Goal: Task Accomplishment & Management: Use online tool/utility

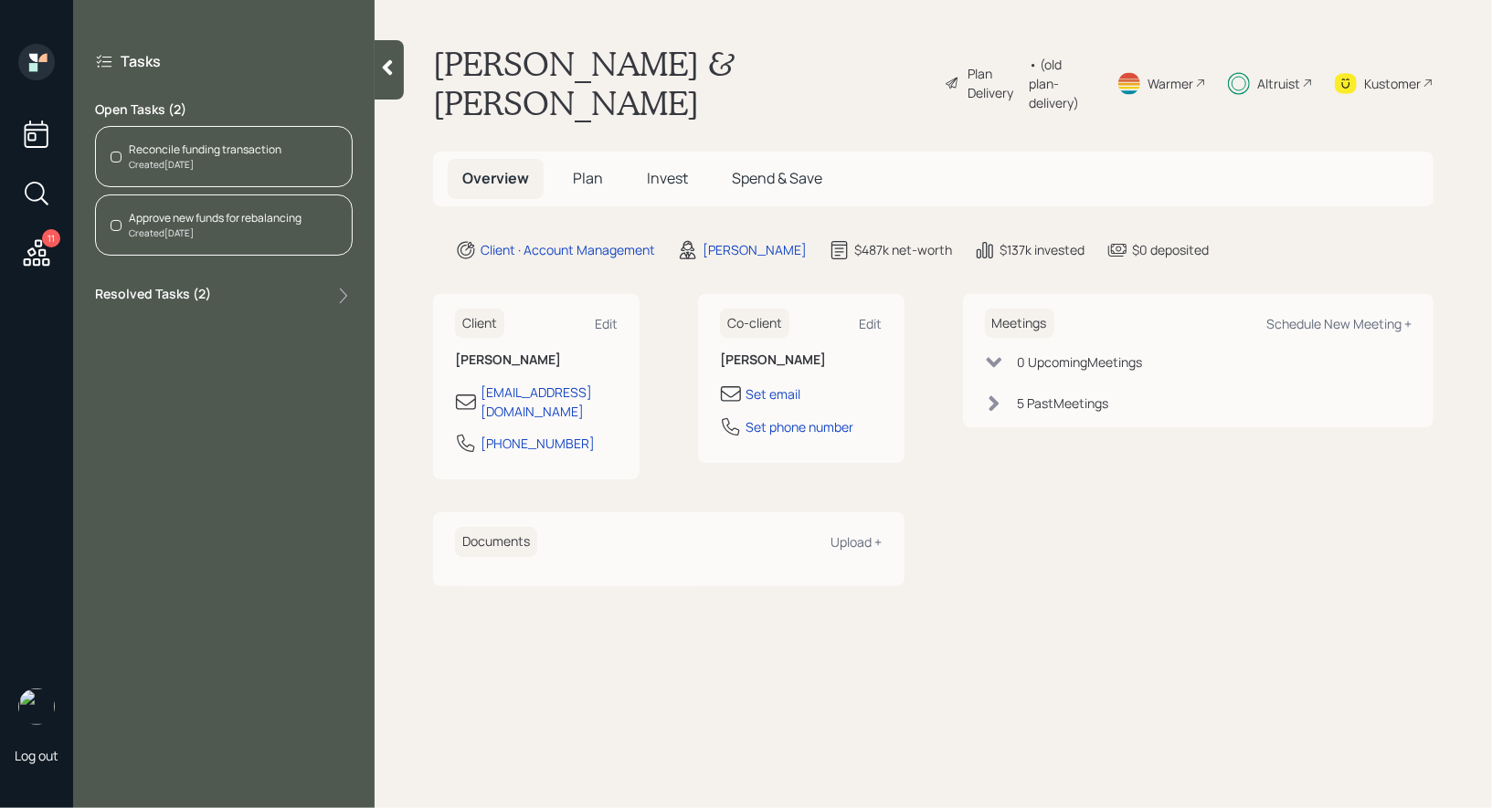
click at [190, 158] on div "Created [DATE]" at bounding box center [205, 165] width 153 height 14
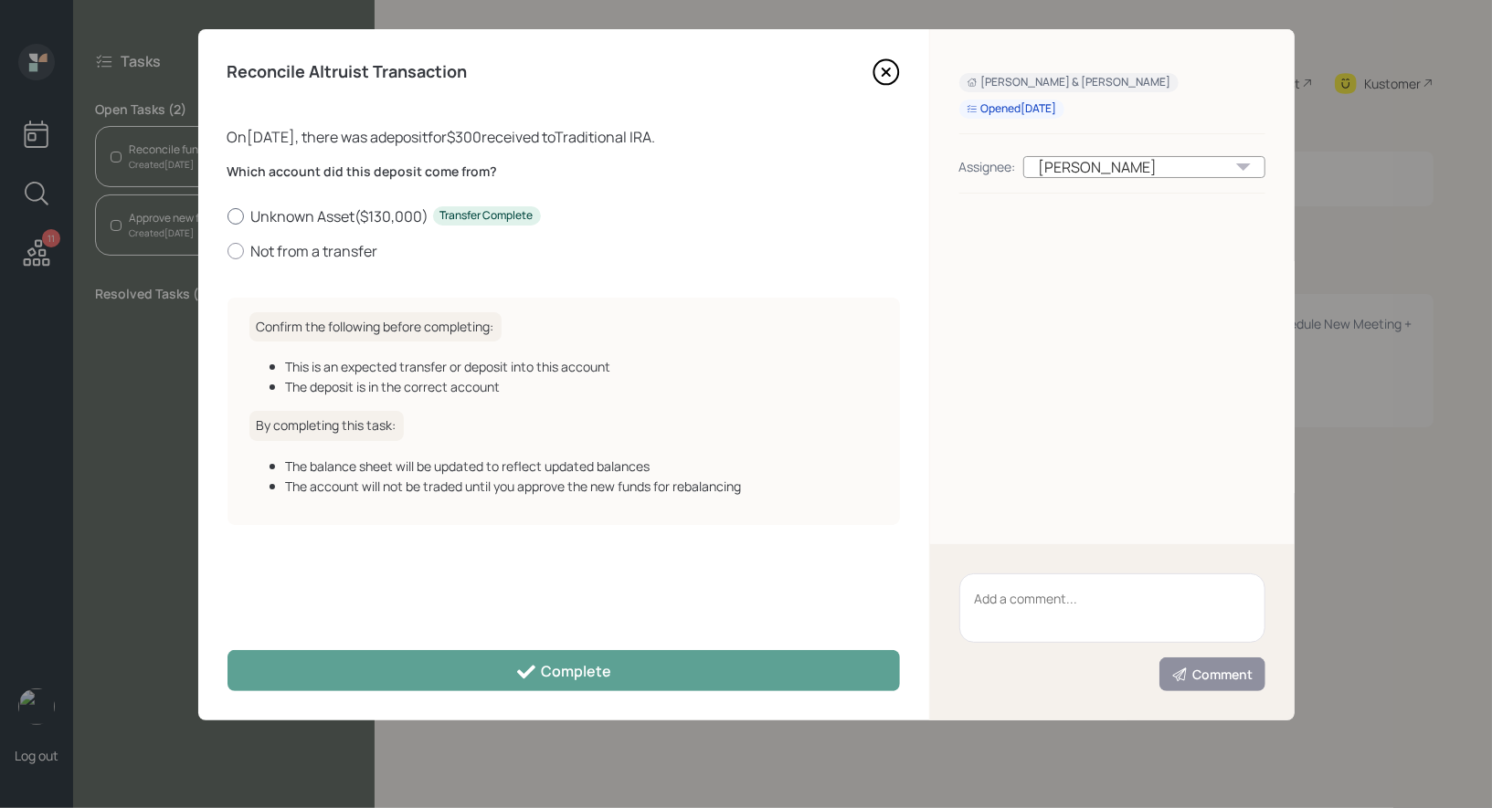
click at [237, 215] on div at bounding box center [235, 216] width 16 height 16
click at [227, 216] on input "Unknown Asset ( $130,000 ) Transfer Complete" at bounding box center [227, 216] width 1 height 1
radio input "true"
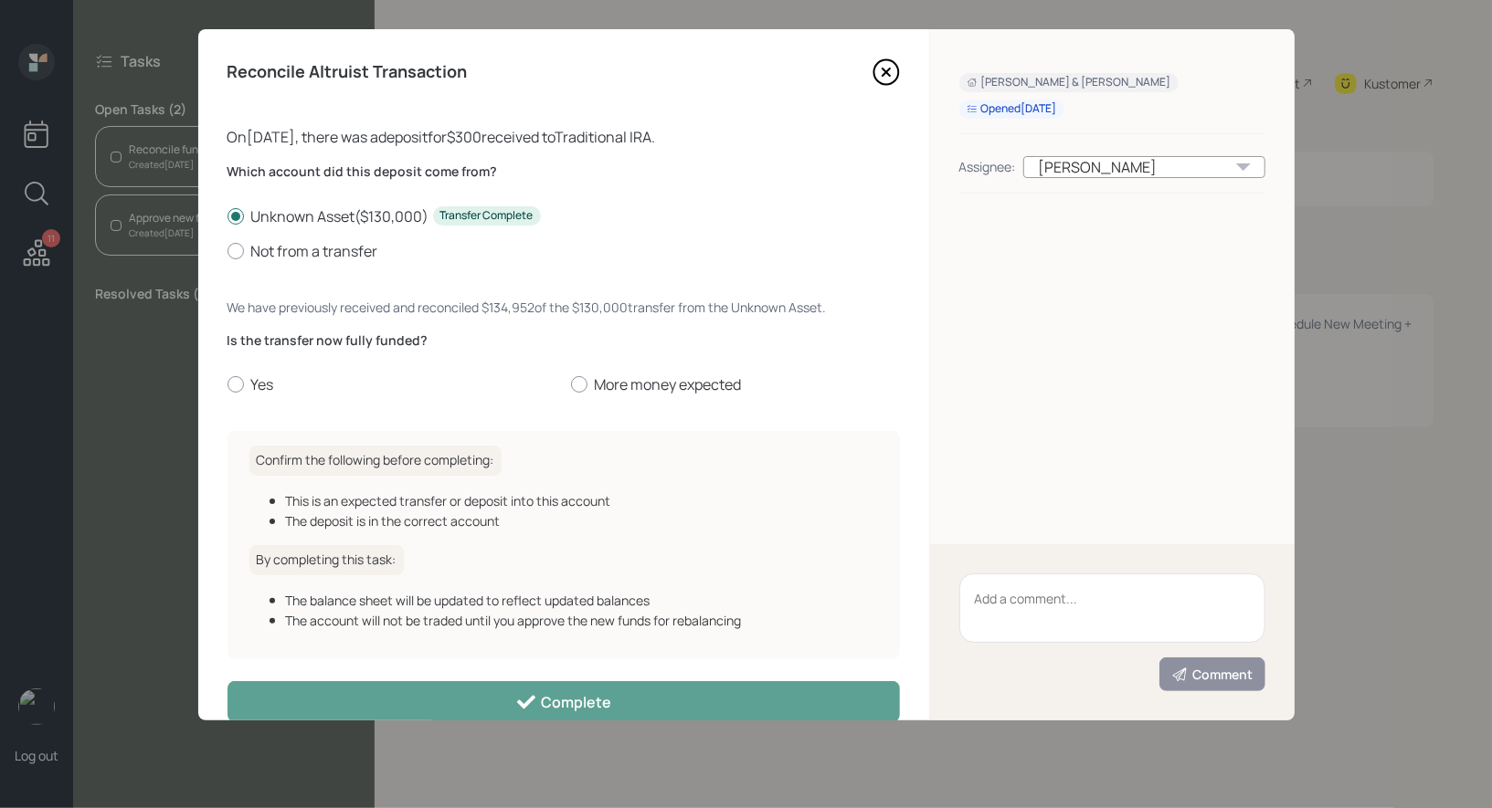
scroll to position [33, 0]
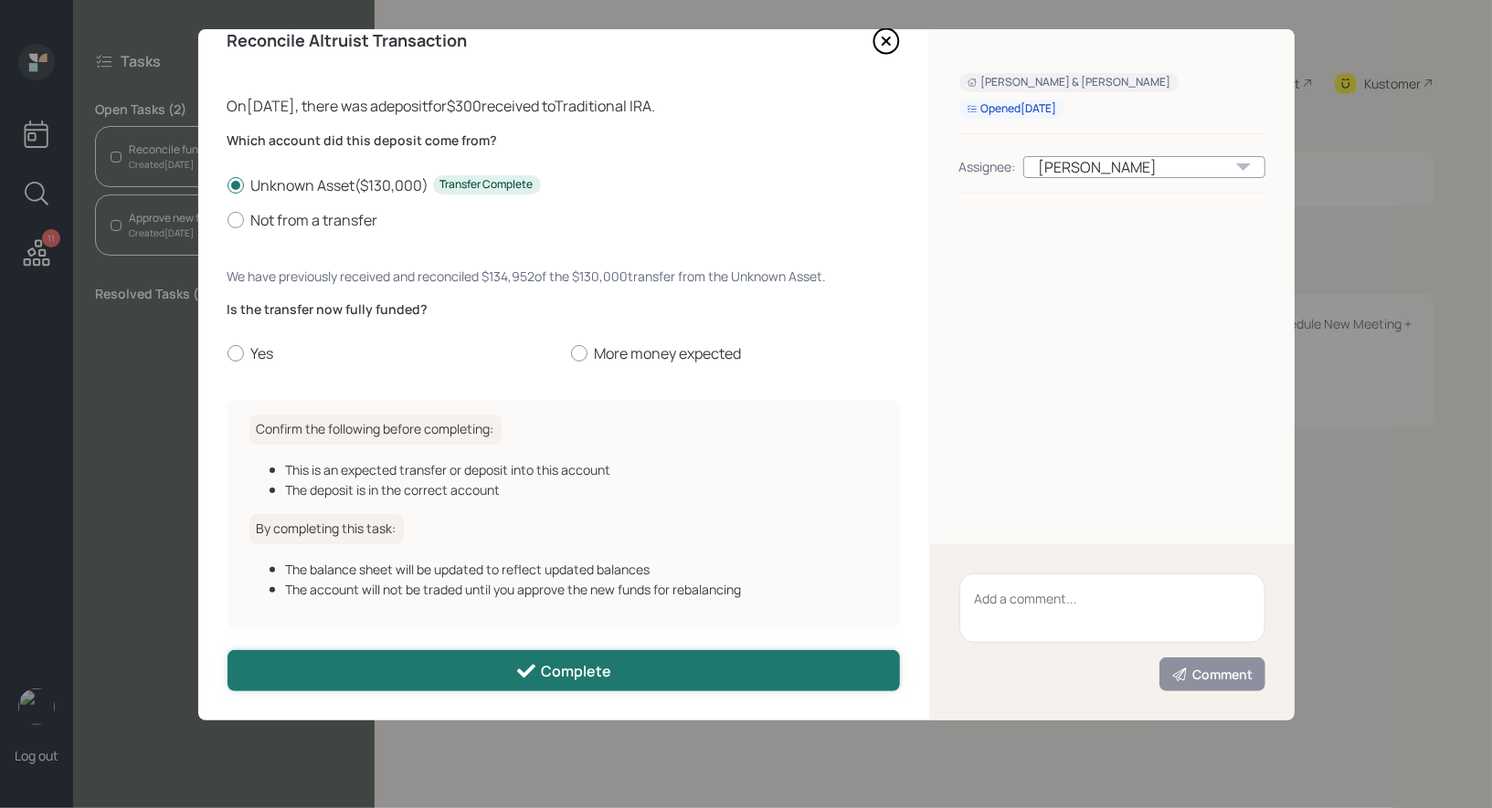
click at [354, 668] on button "Complete" at bounding box center [563, 670] width 672 height 41
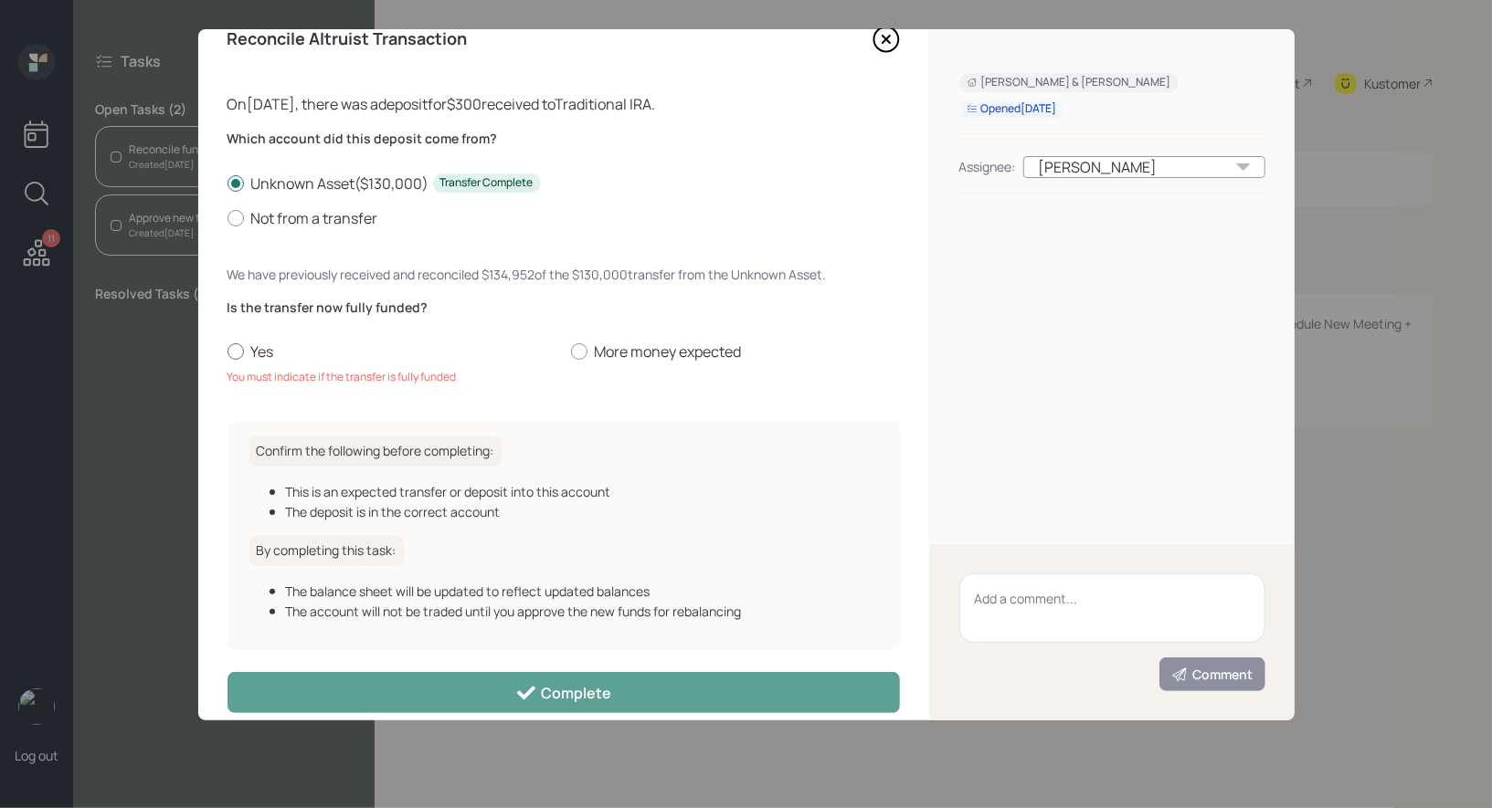
click at [231, 354] on div at bounding box center [235, 351] width 16 height 16
click at [227, 353] on input "Yes" at bounding box center [227, 352] width 1 height 1
radio input "true"
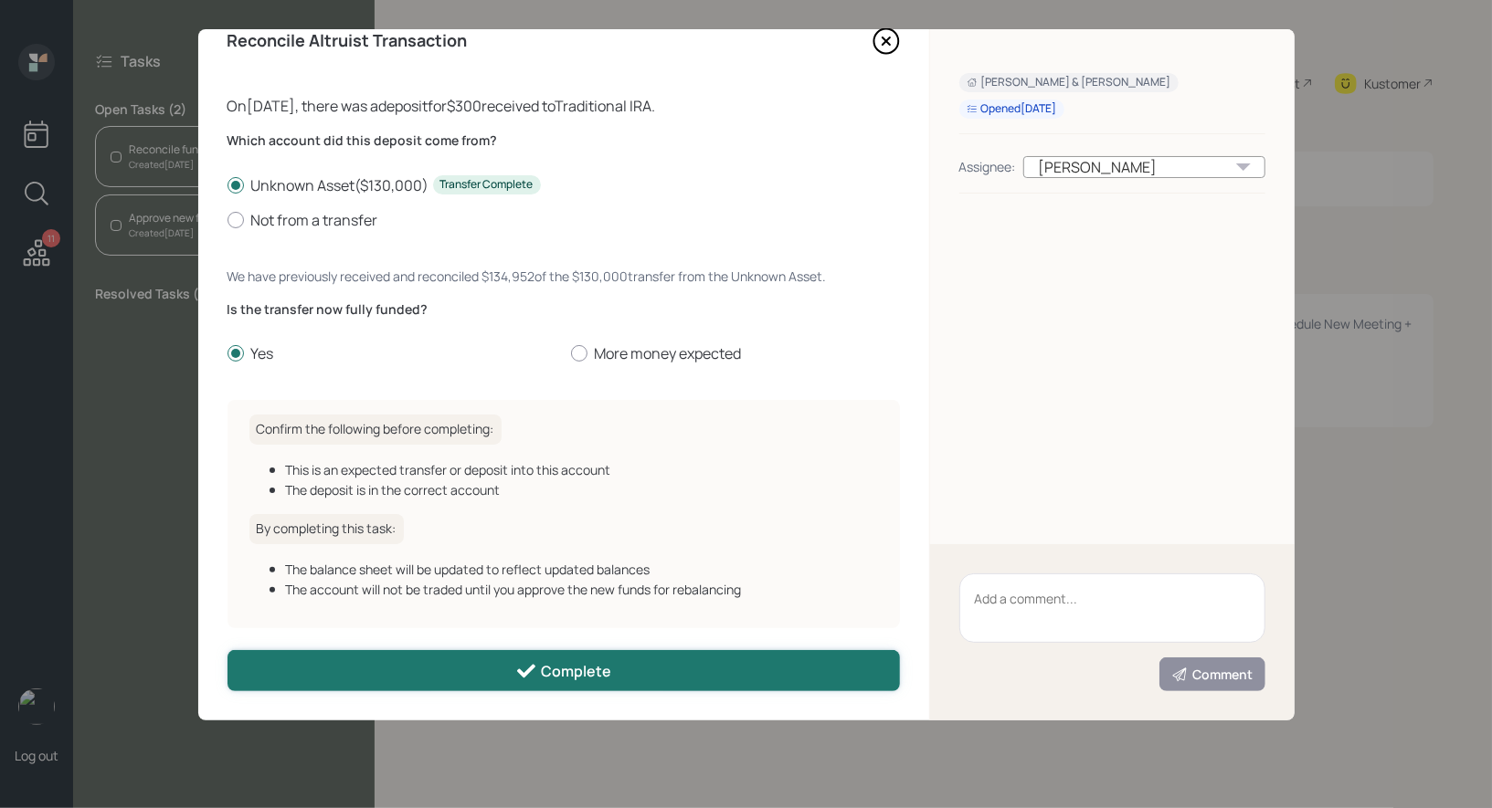
click at [373, 671] on button "Complete" at bounding box center [563, 670] width 672 height 41
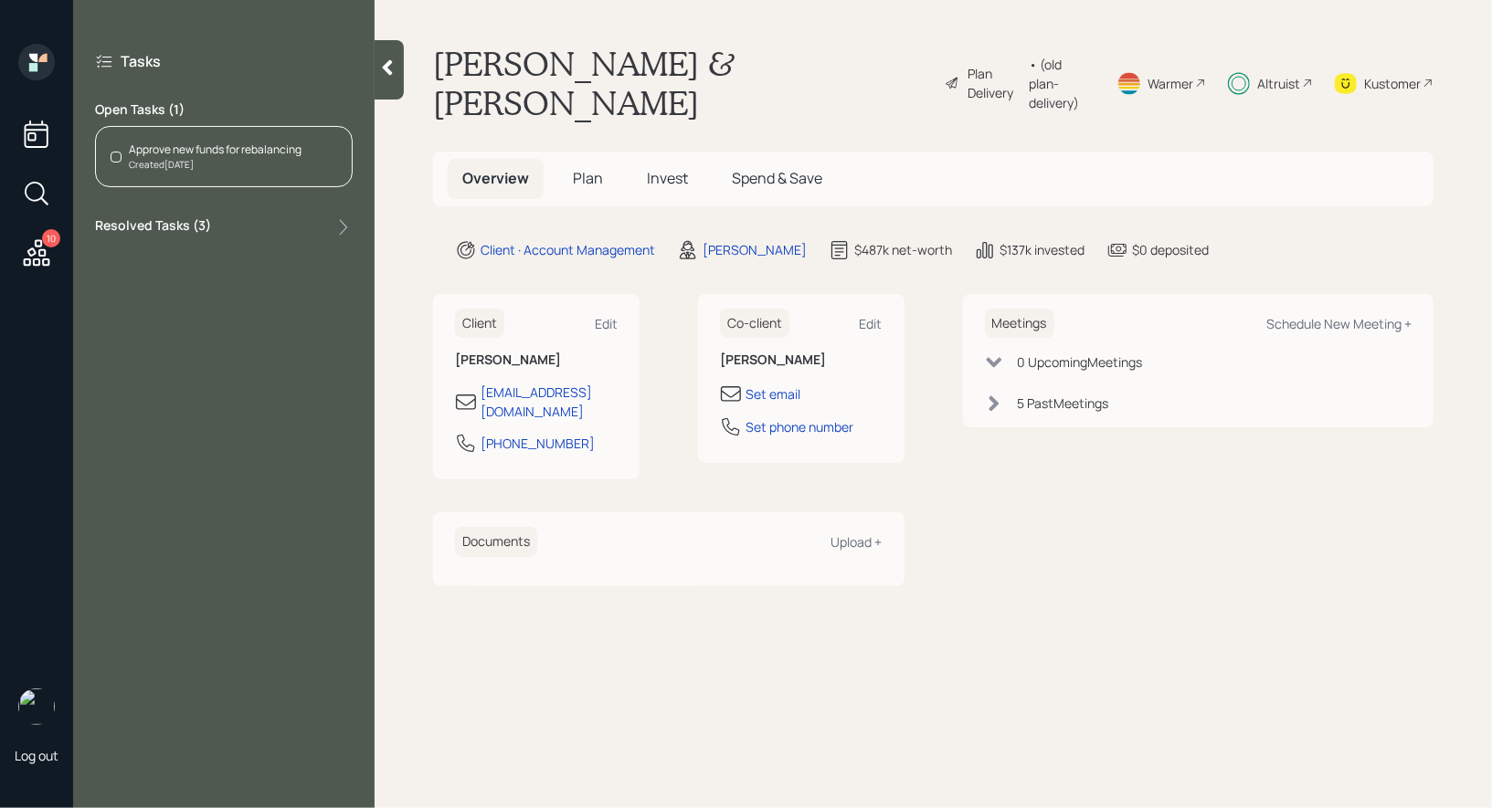
click at [218, 143] on div "Approve new funds for rebalancing" at bounding box center [215, 150] width 173 height 16
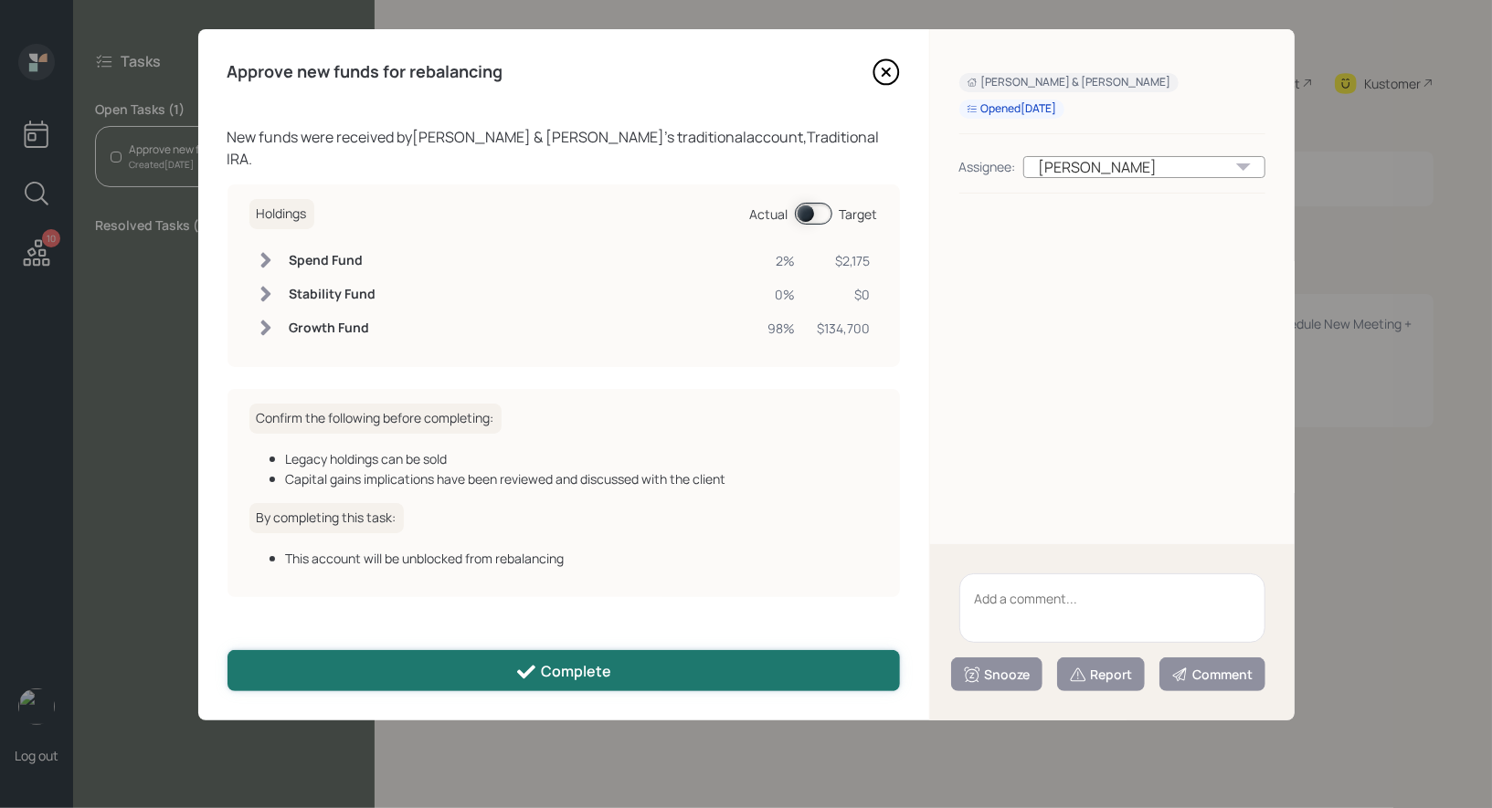
click at [554, 662] on div "Complete" at bounding box center [563, 672] width 96 height 22
